Goal: Task Accomplishment & Management: Manage account settings

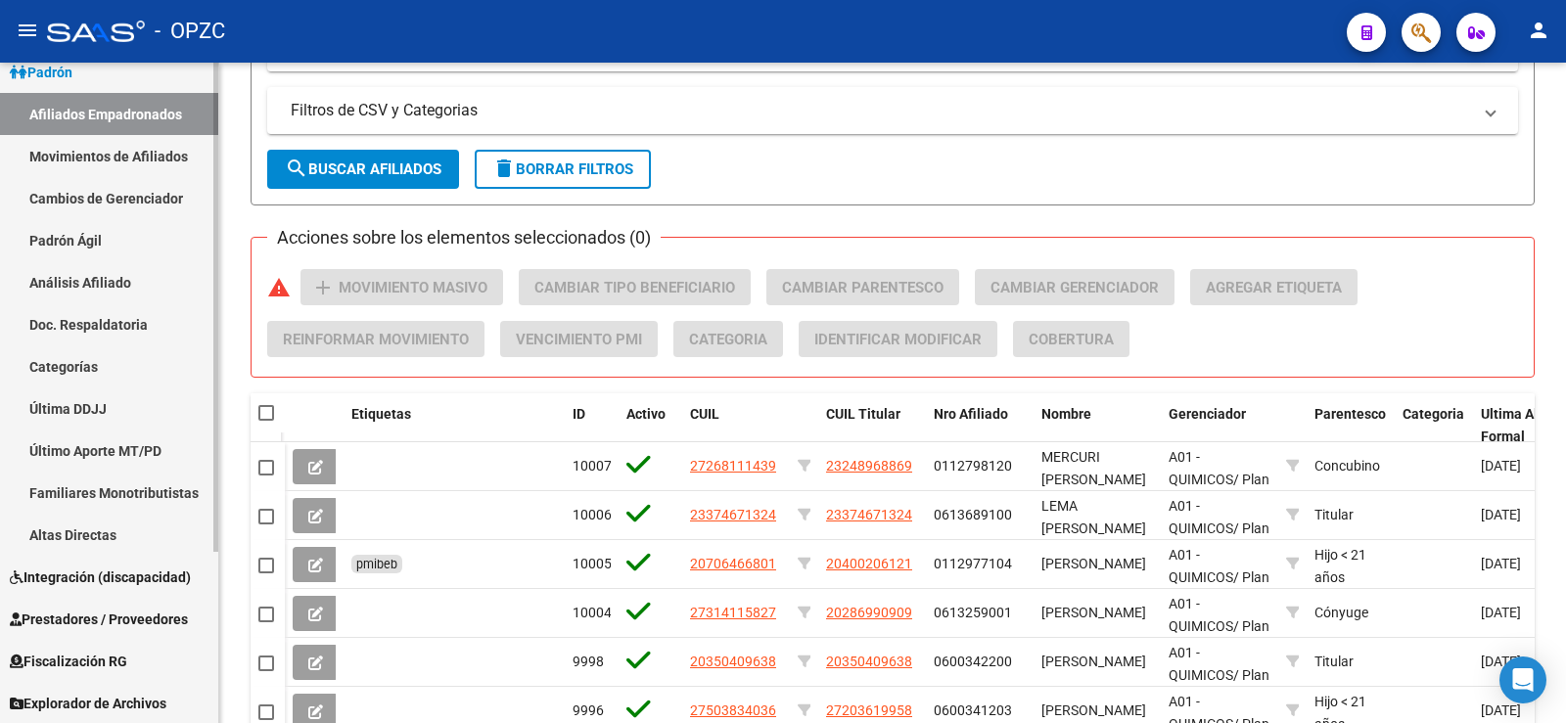
scroll to position [231, 0]
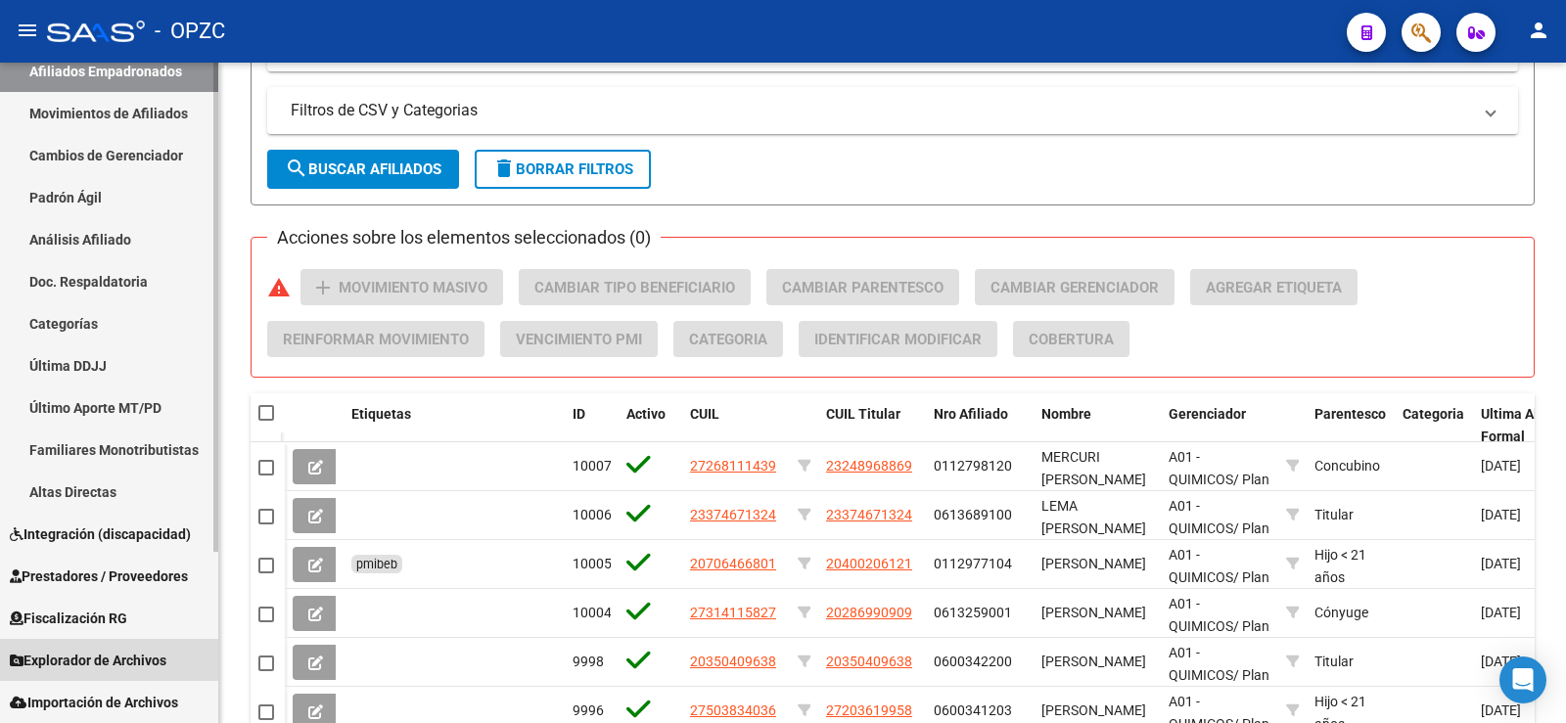
click at [87, 655] on span "Explorador de Archivos" at bounding box center [88, 661] width 157 height 22
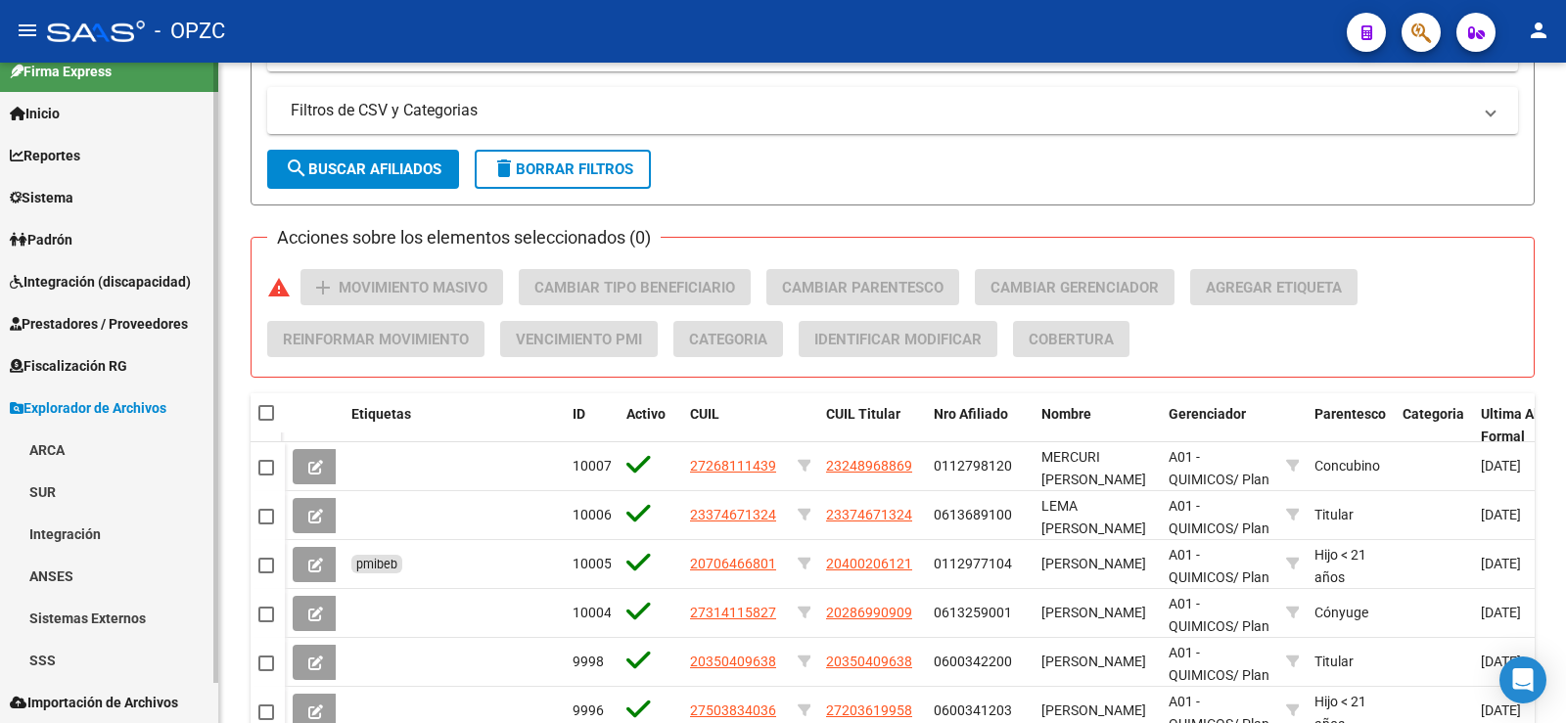
scroll to position [21, 0]
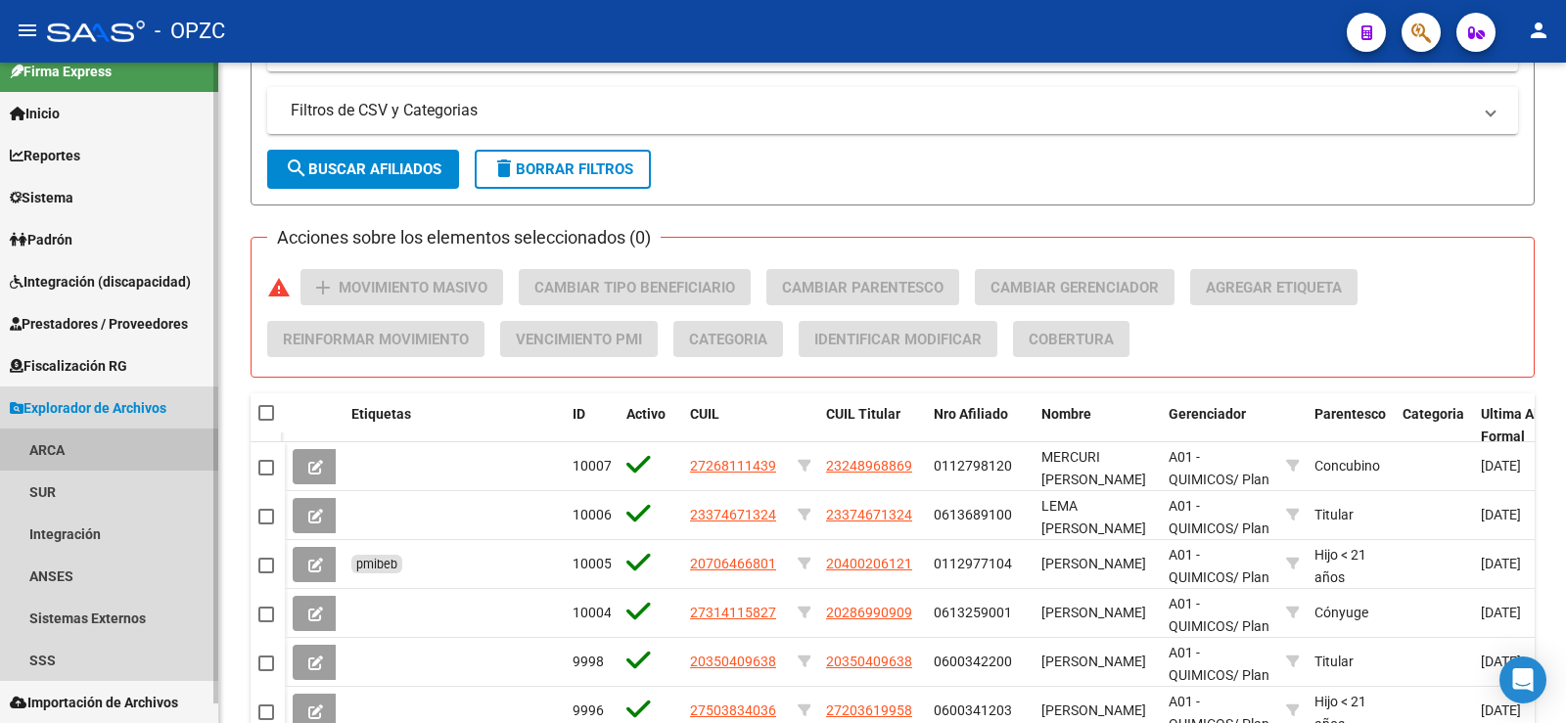
click at [92, 451] on link "ARCA" at bounding box center [109, 450] width 218 height 42
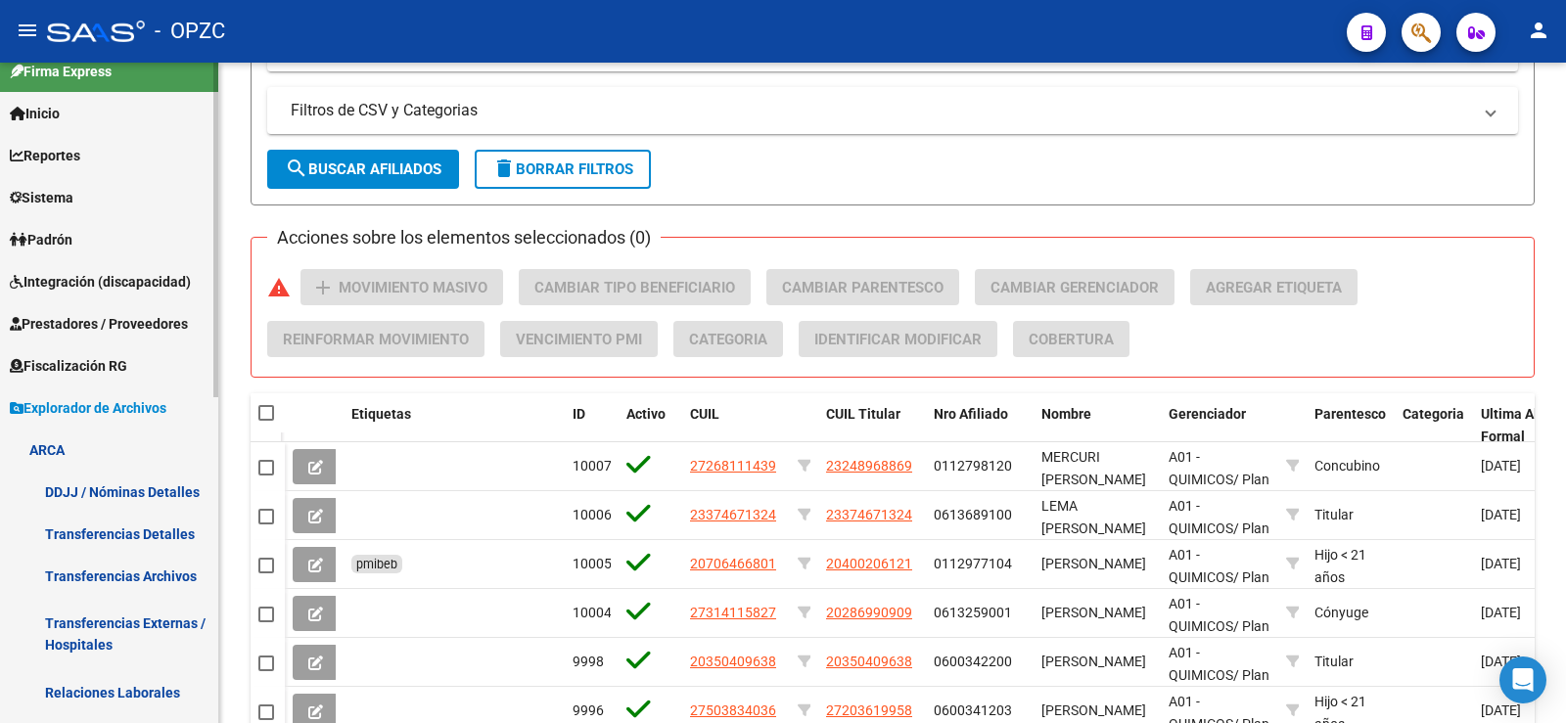
click at [140, 683] on link "Relaciones Laborales" at bounding box center [109, 692] width 218 height 42
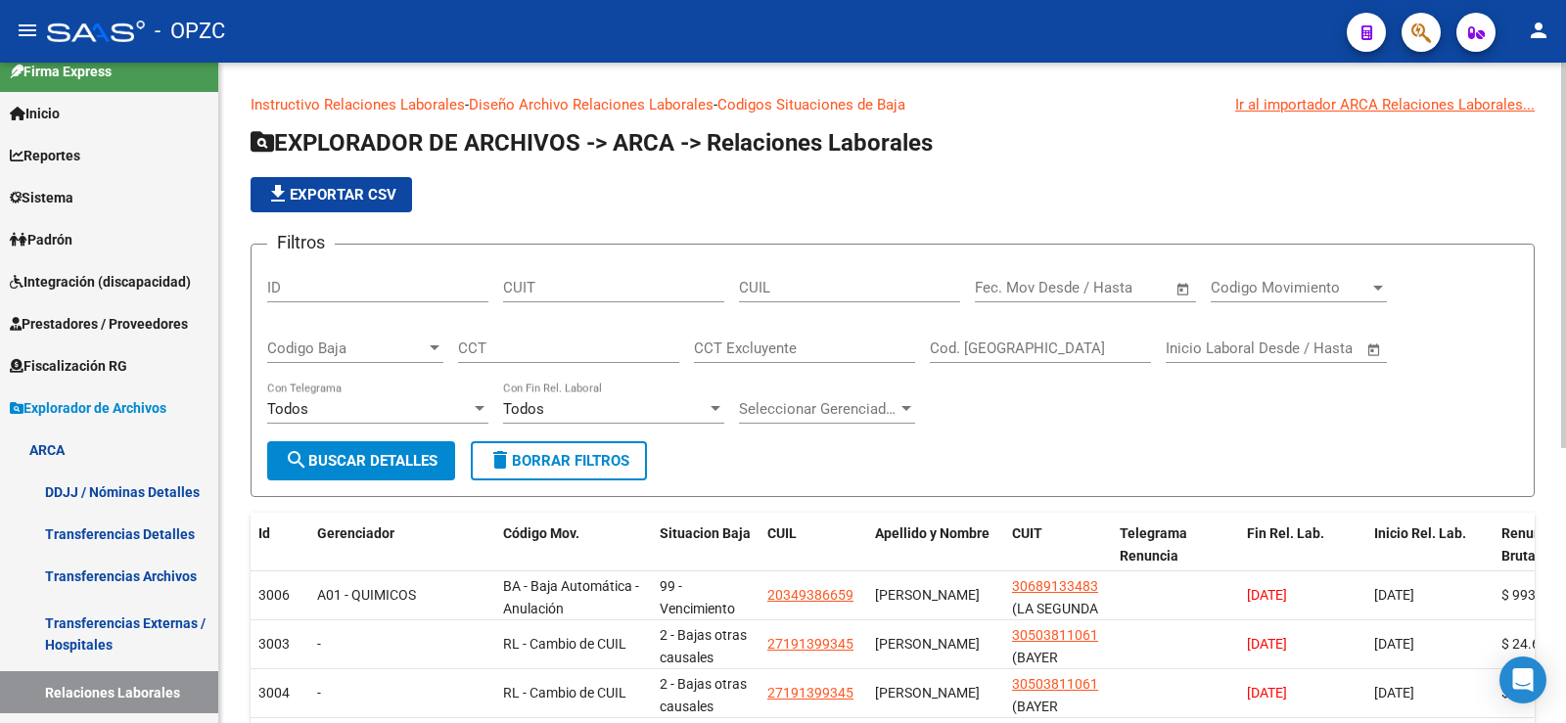
click at [911, 289] on input "CUIL" at bounding box center [849, 288] width 221 height 18
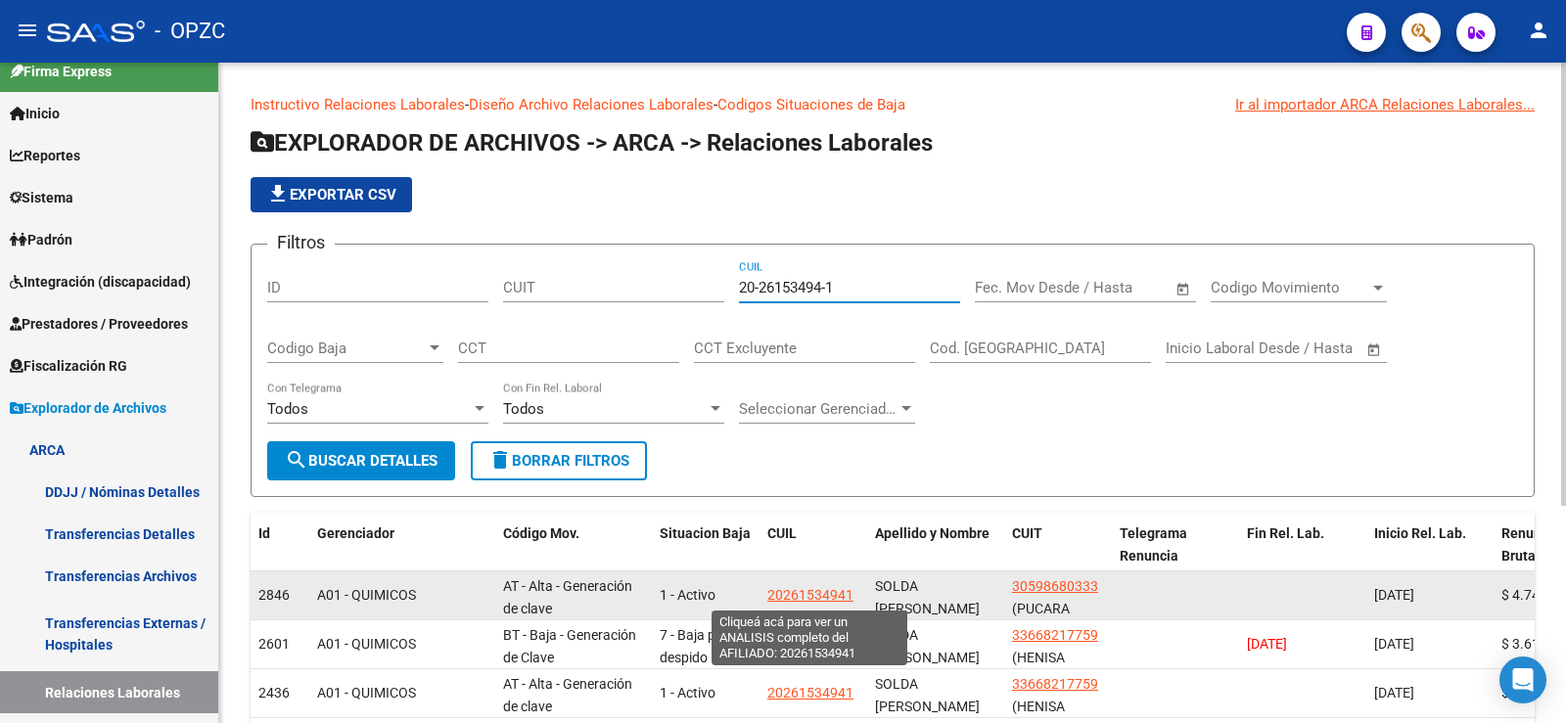
type input "20-26153494-1"
click at [810, 594] on span "20261534941" at bounding box center [810, 595] width 86 height 16
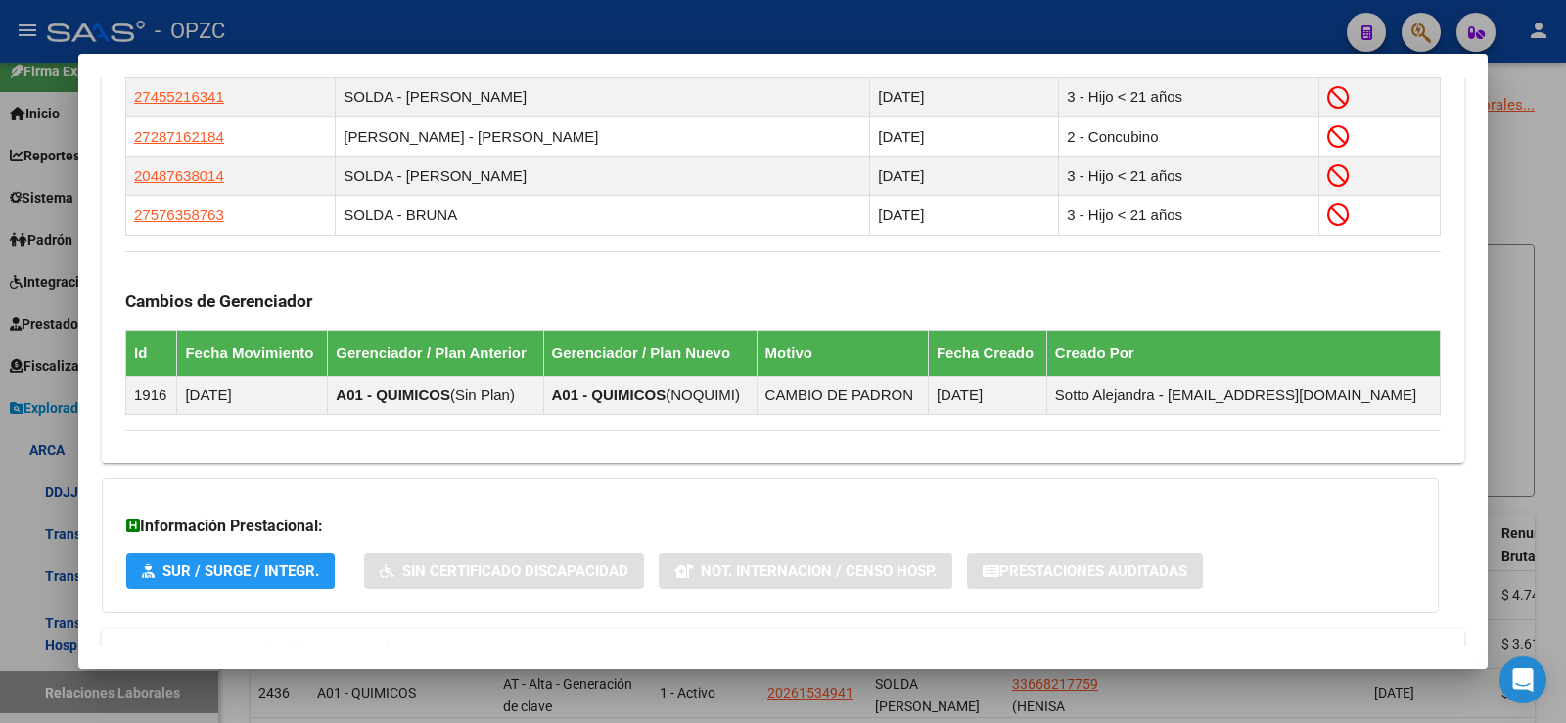
scroll to position [1238, 0]
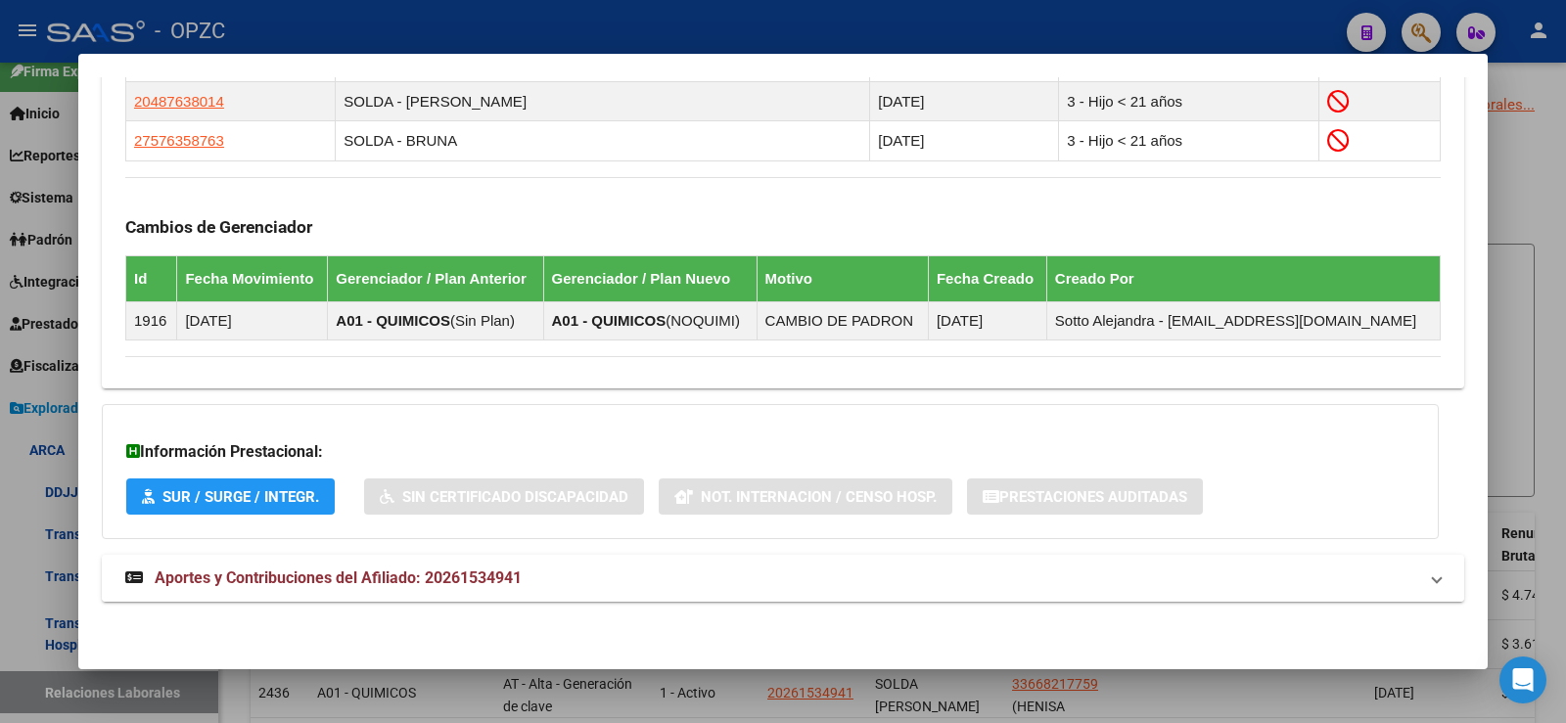
click at [507, 569] on span "Aportes y Contribuciones del Afiliado: 20261534941" at bounding box center [338, 578] width 367 height 19
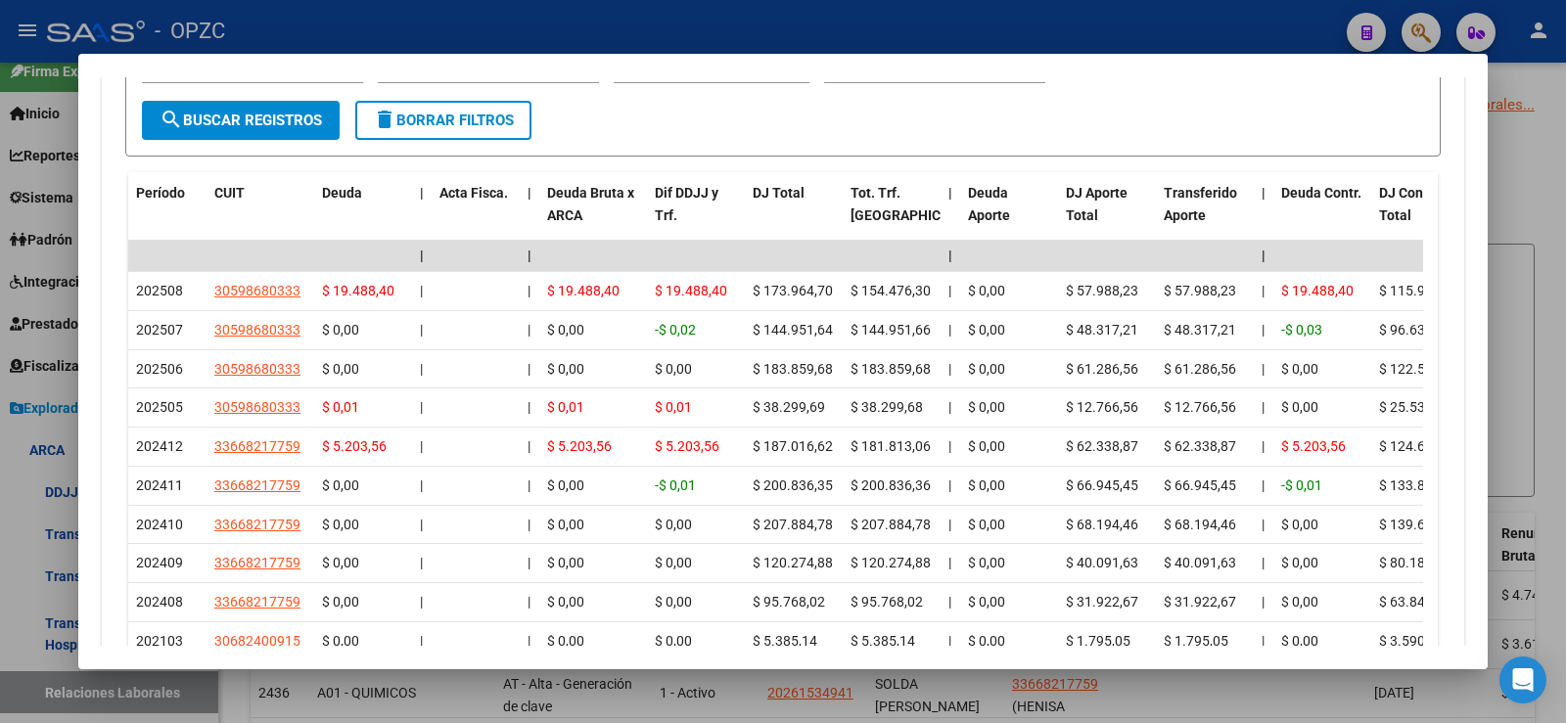
scroll to position [2021, 0]
click at [1544, 141] on div at bounding box center [783, 361] width 1566 height 723
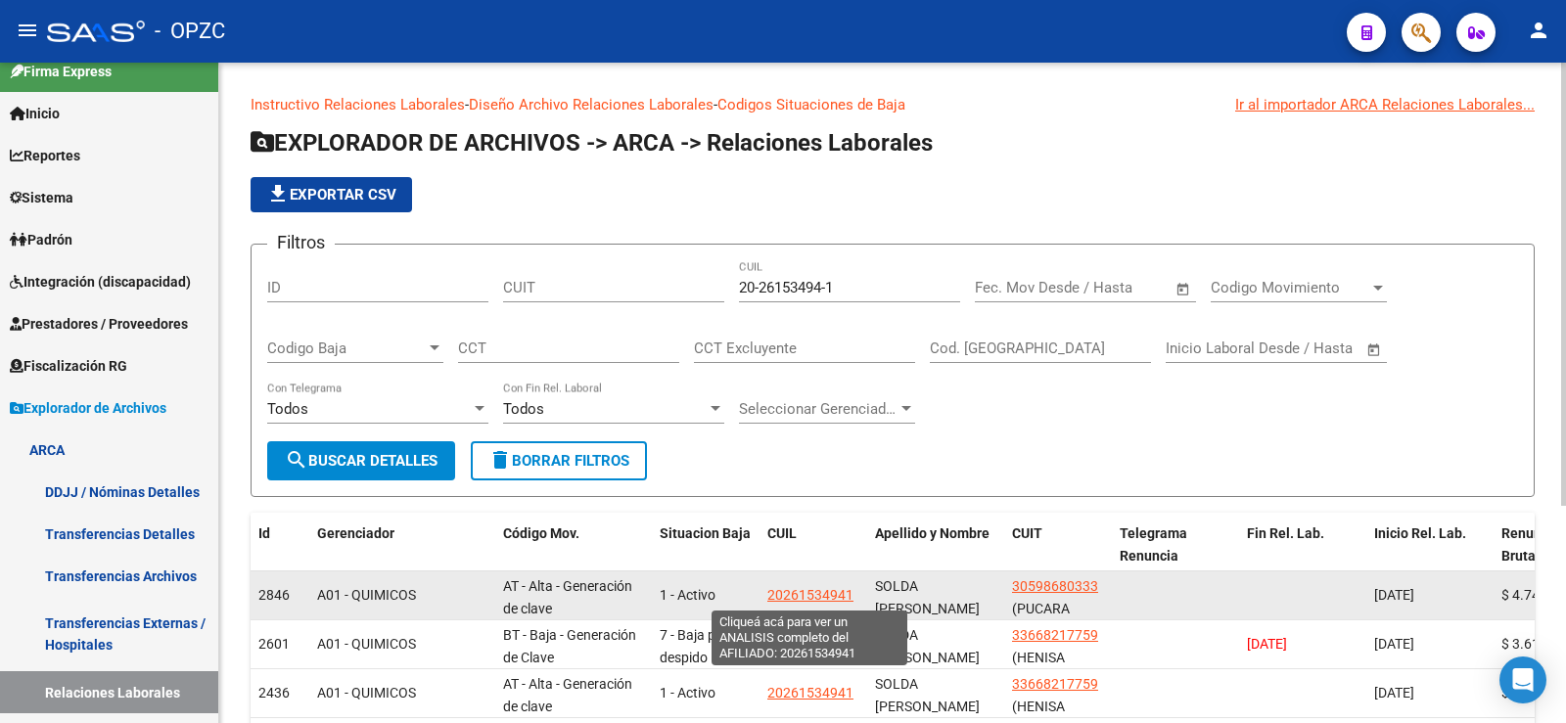
click at [788, 592] on span "20261534941" at bounding box center [810, 595] width 86 height 16
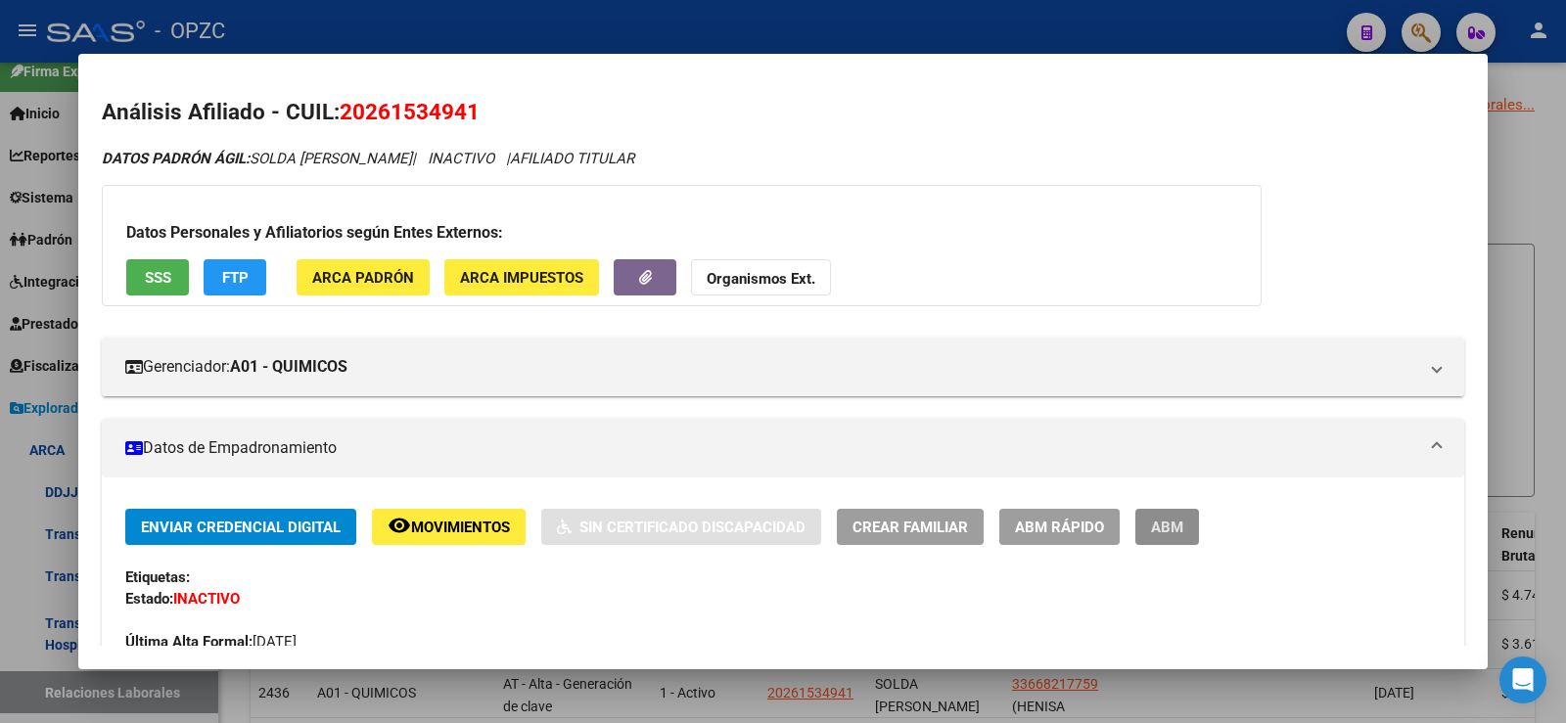
click at [1172, 524] on span "ABM" at bounding box center [1167, 528] width 32 height 18
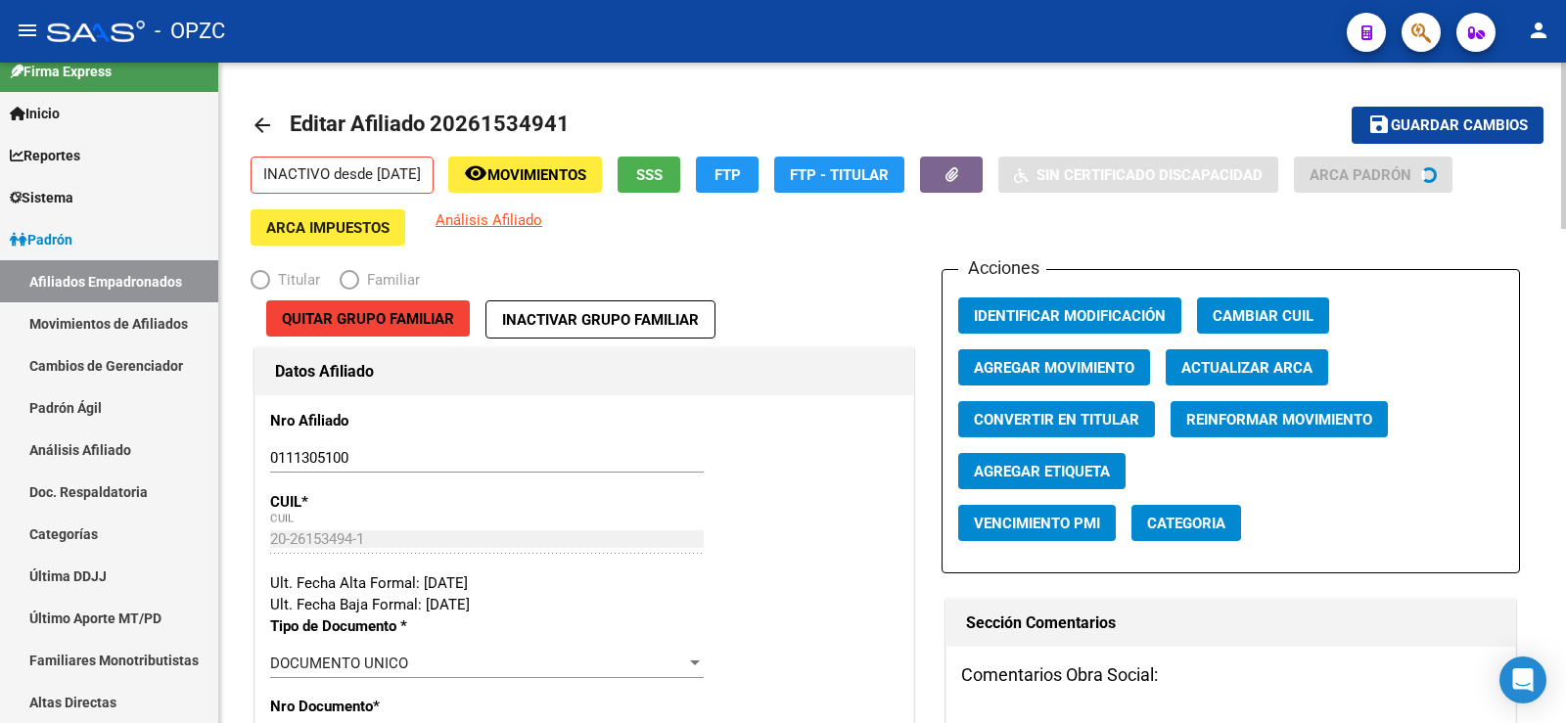
radio input "true"
type input "30-59868033-3"
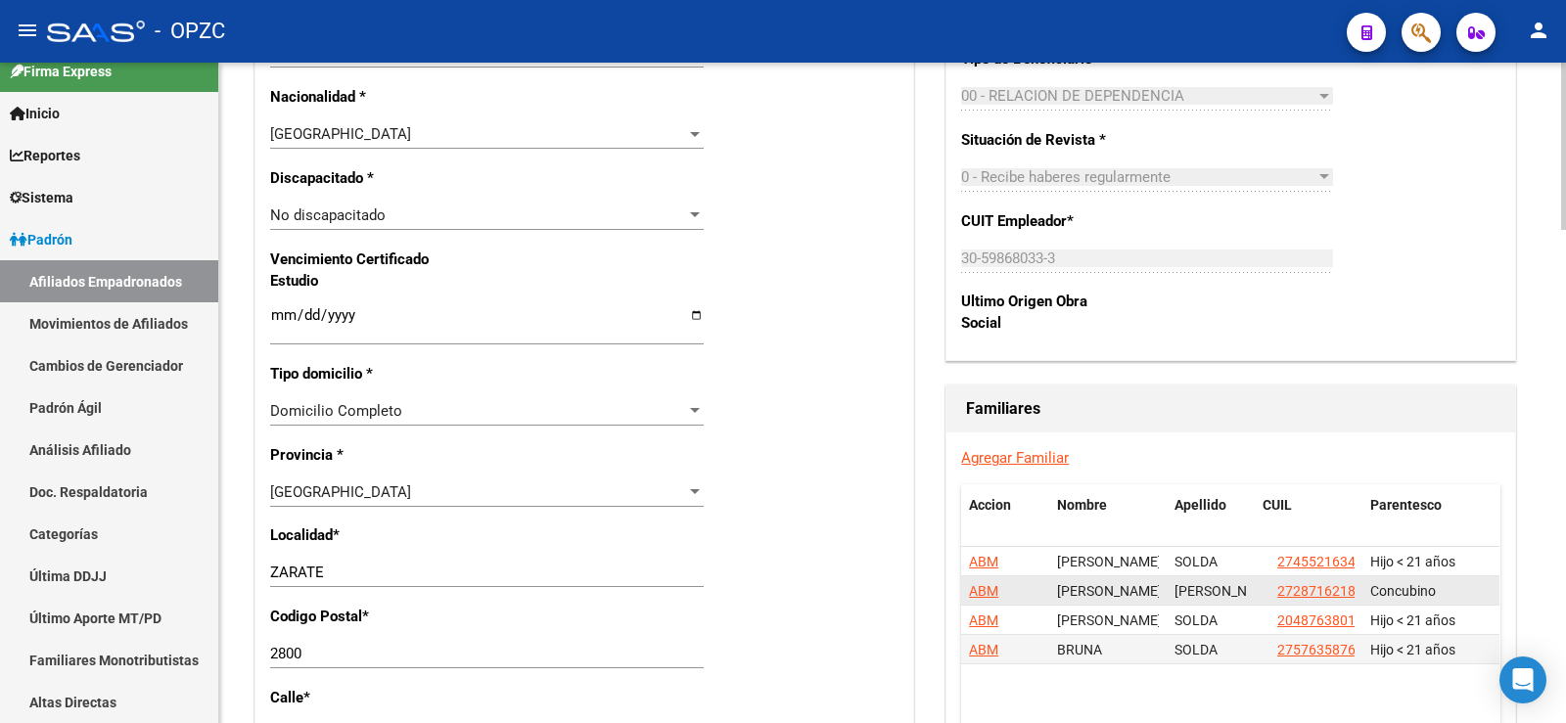
drag, startPoint x: 1357, startPoint y: 588, endPoint x: 1272, endPoint y: 588, distance: 84.2
click at [1272, 588] on datatable-body-cell "27287162184" at bounding box center [1309, 591] width 108 height 28
click at [1271, 590] on div "27287162184" at bounding box center [1309, 591] width 92 height 23
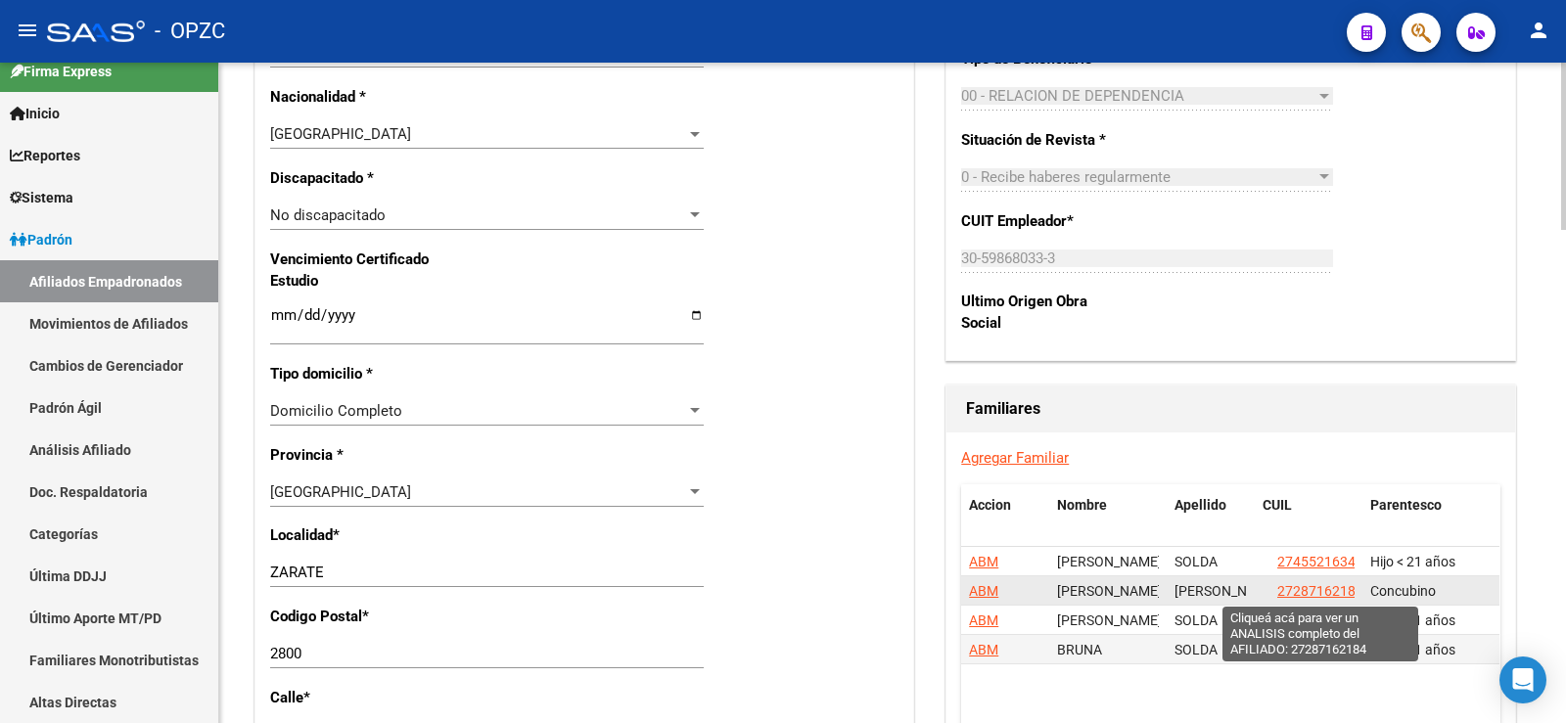
scroll to position [0, 8]
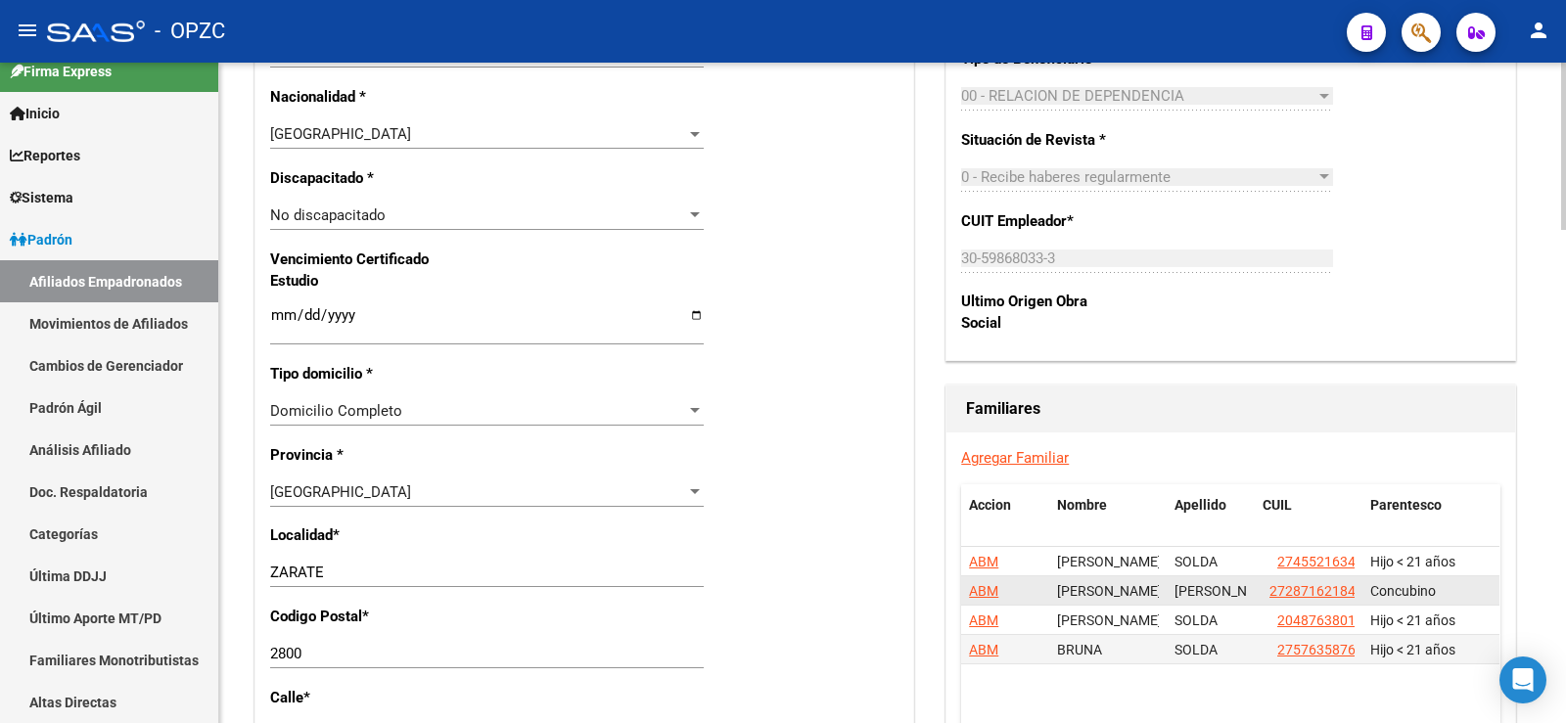
drag, startPoint x: 1271, startPoint y: 590, endPoint x: 1361, endPoint y: 592, distance: 90.1
click at [1361, 592] on datatable-body-cell "27287162184" at bounding box center [1309, 591] width 108 height 28
copy span "27287162184"
click at [111, 265] on link "Afiliados Empadronados" at bounding box center [109, 281] width 218 height 42
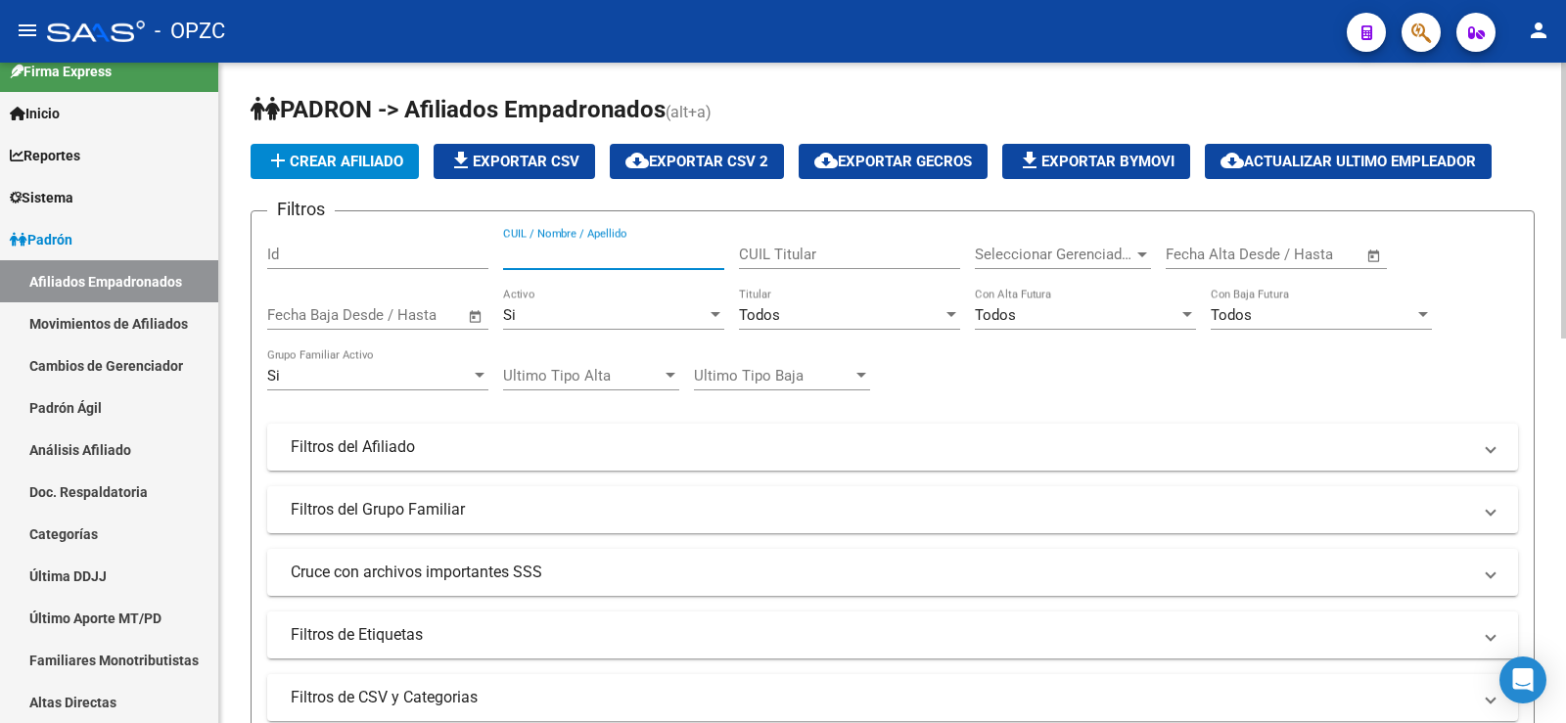
click at [586, 247] on input "CUIL / Nombre / Apellido" at bounding box center [613, 255] width 221 height 18
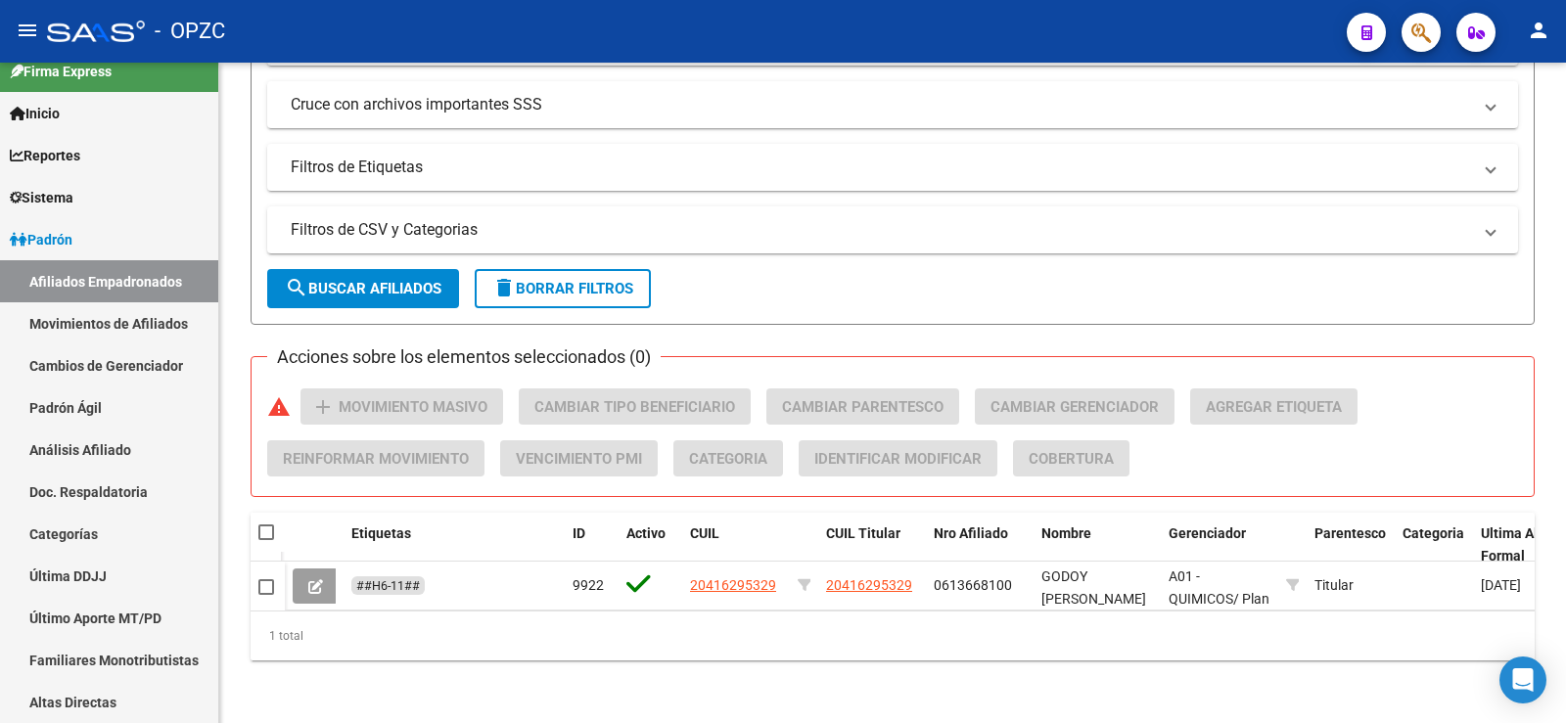
type input "41629532"
